Goal: Navigation & Orientation: Find specific page/section

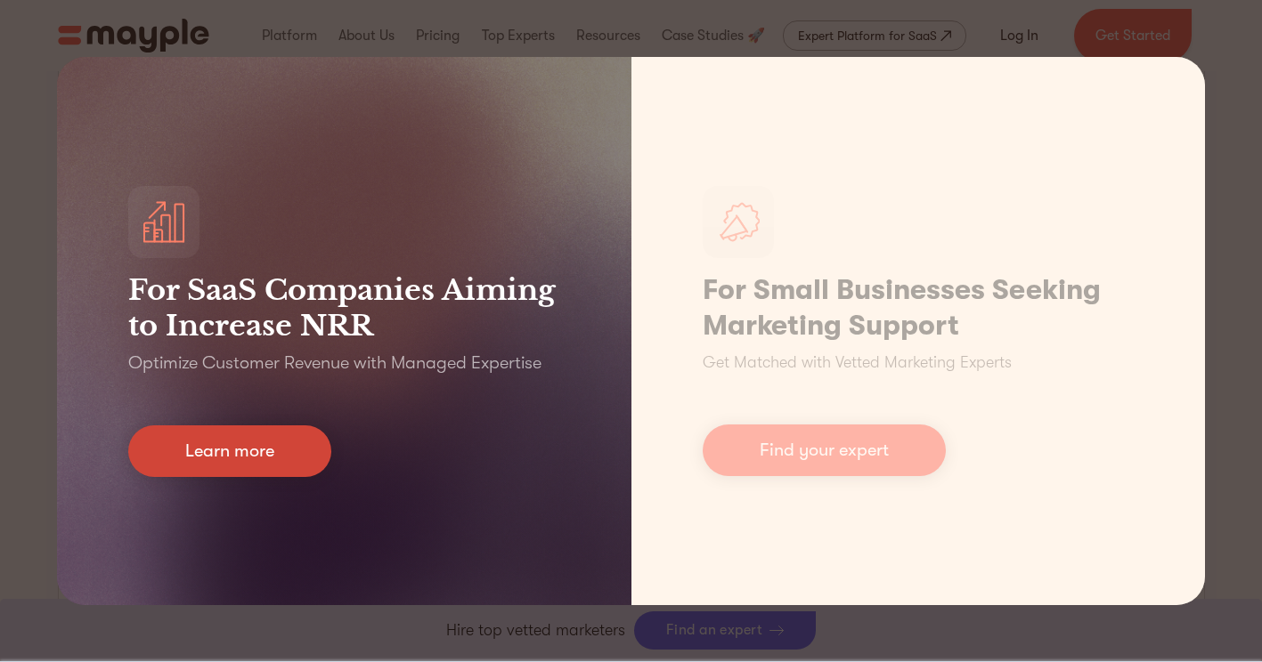
scroll to position [623, 0]
click at [246, 451] on link "Learn more" at bounding box center [229, 452] width 203 height 52
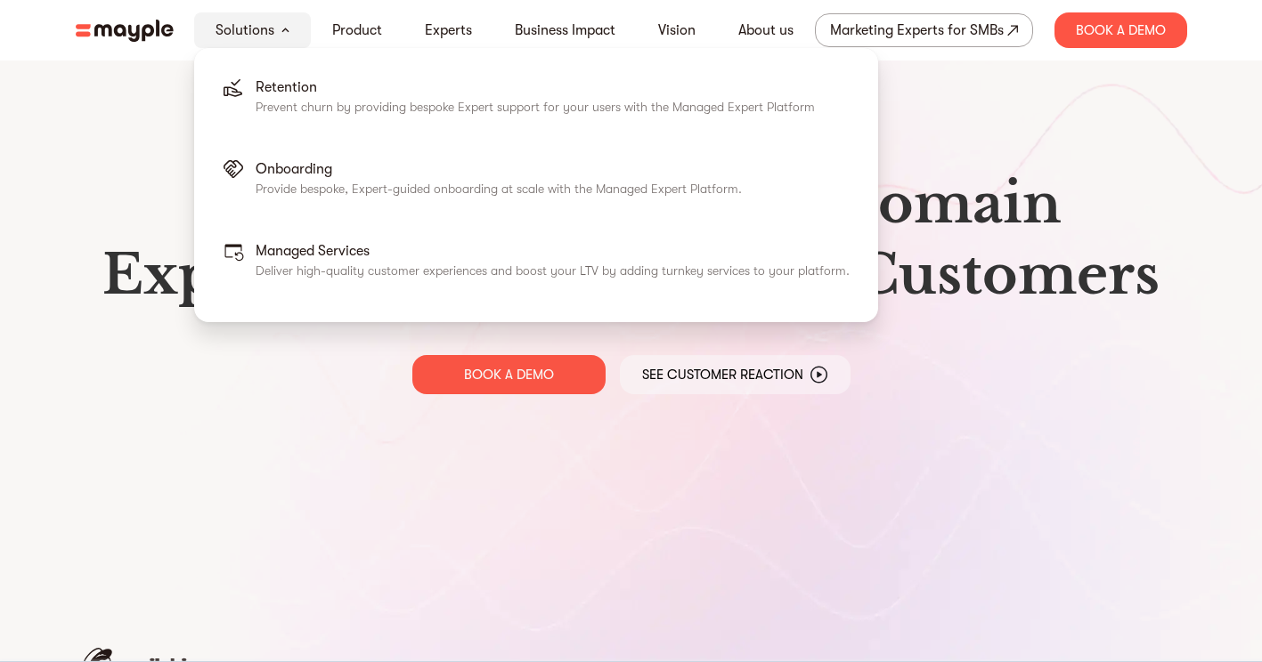
click at [283, 29] on img at bounding box center [285, 30] width 8 height 5
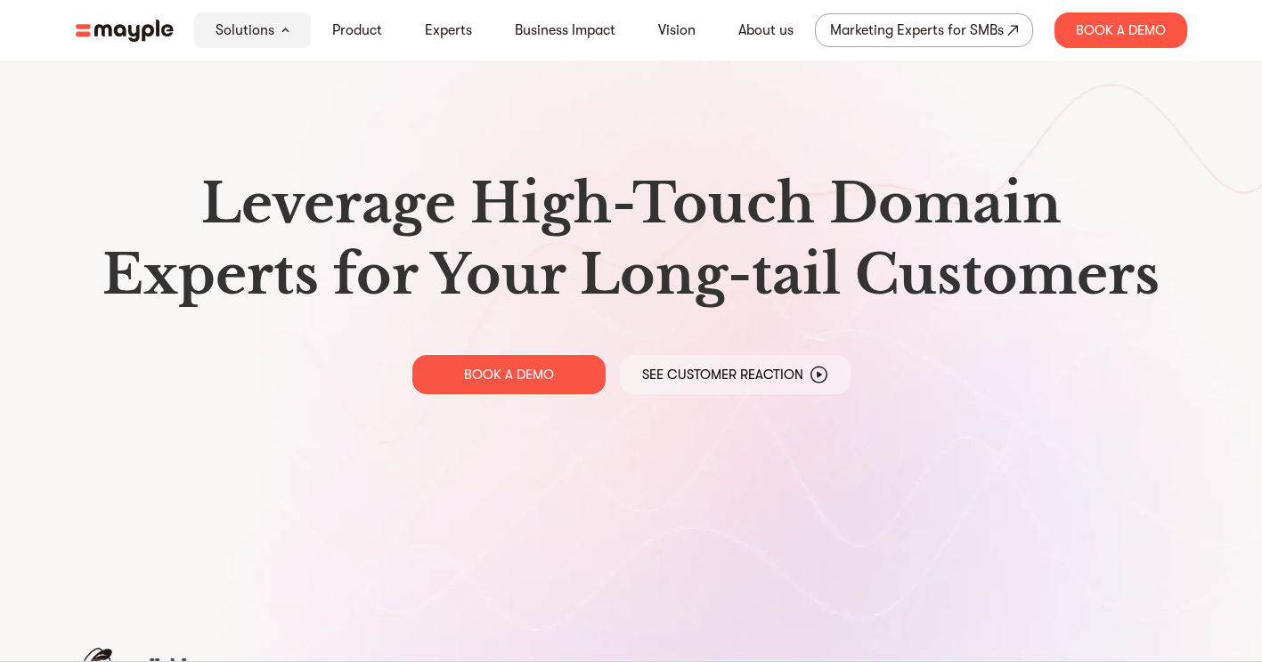
click at [109, 28] on img at bounding box center [125, 31] width 98 height 22
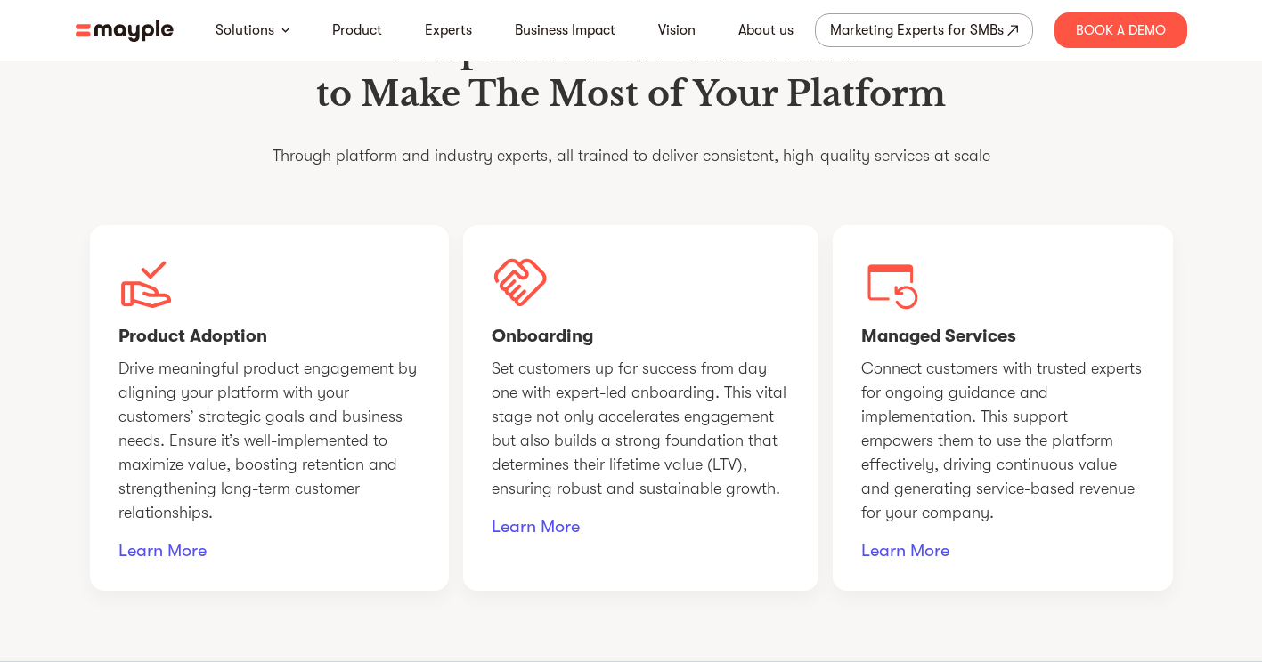
scroll to position [977, 0]
